Goal: Task Accomplishment & Management: Complete application form

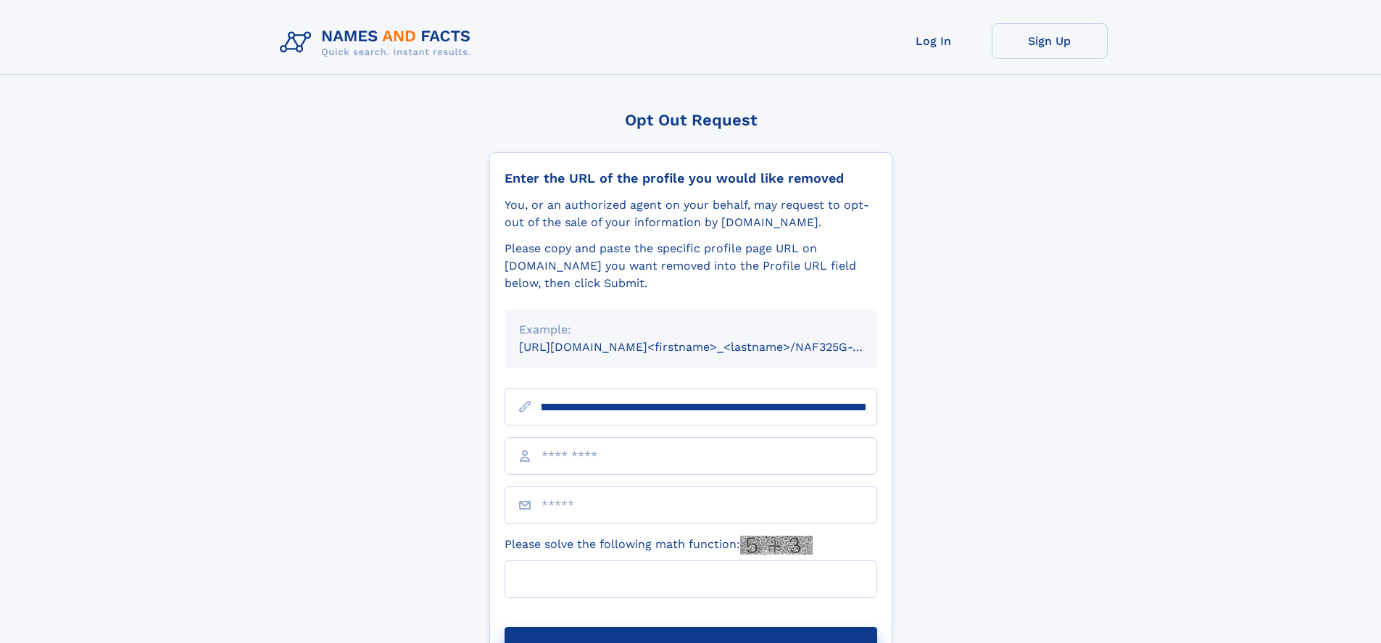
scroll to position [0, 161]
type input "**********"
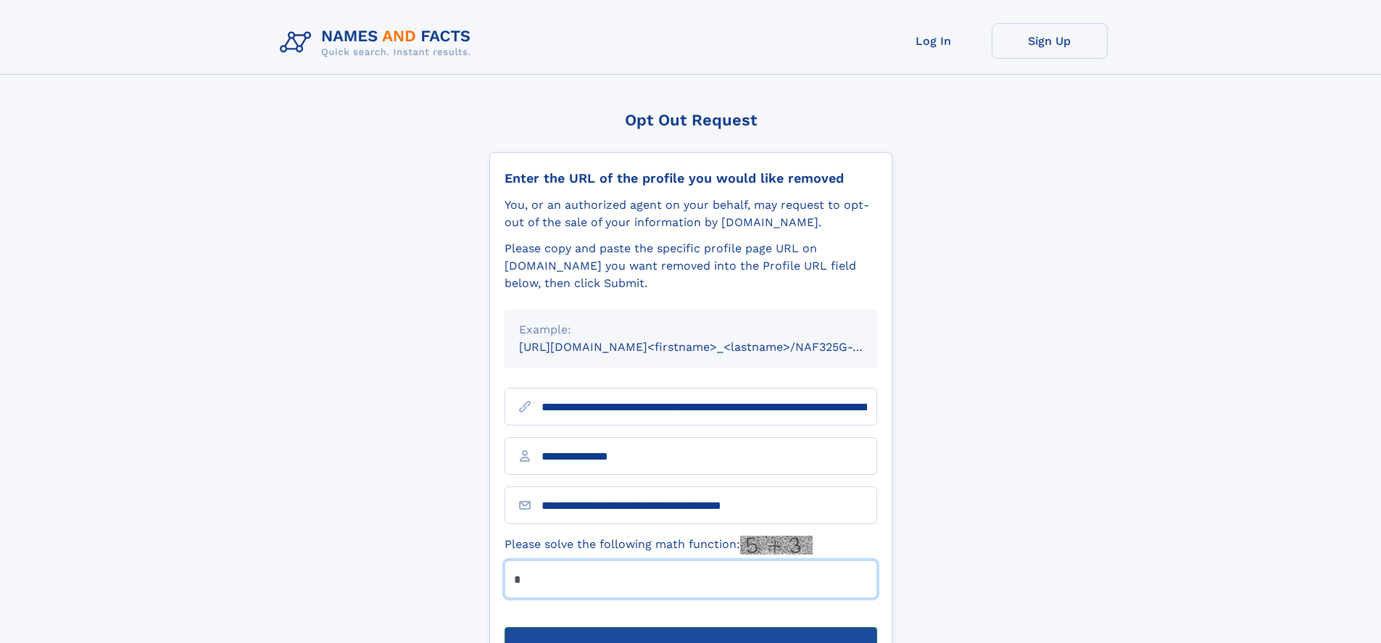
type input "*"
click at [690, 627] on button "Submit Opt Out Request" at bounding box center [691, 650] width 373 height 46
